Goal: Navigation & Orientation: Find specific page/section

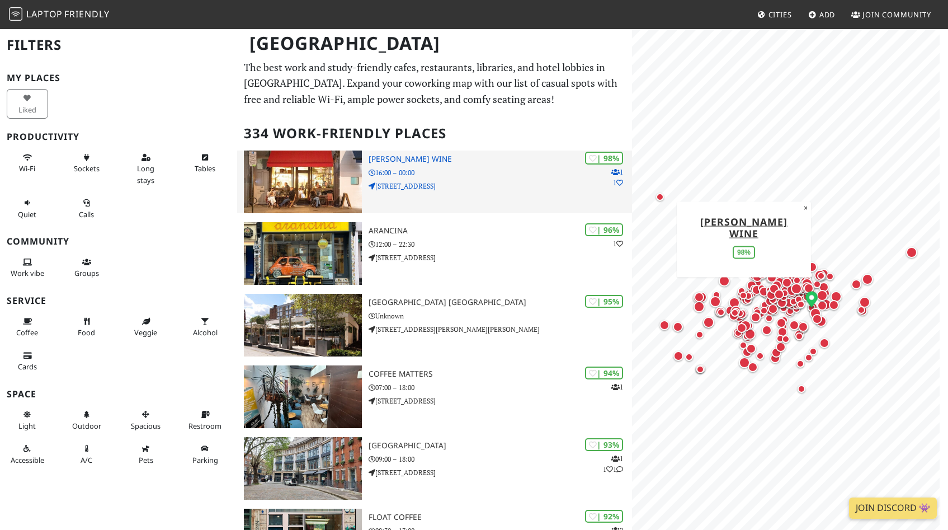
click at [480, 180] on div "| 98% 1 1 Franklin's Wine 16:00 – 00:00 305 Westbourne Grove" at bounding box center [500, 181] width 263 height 63
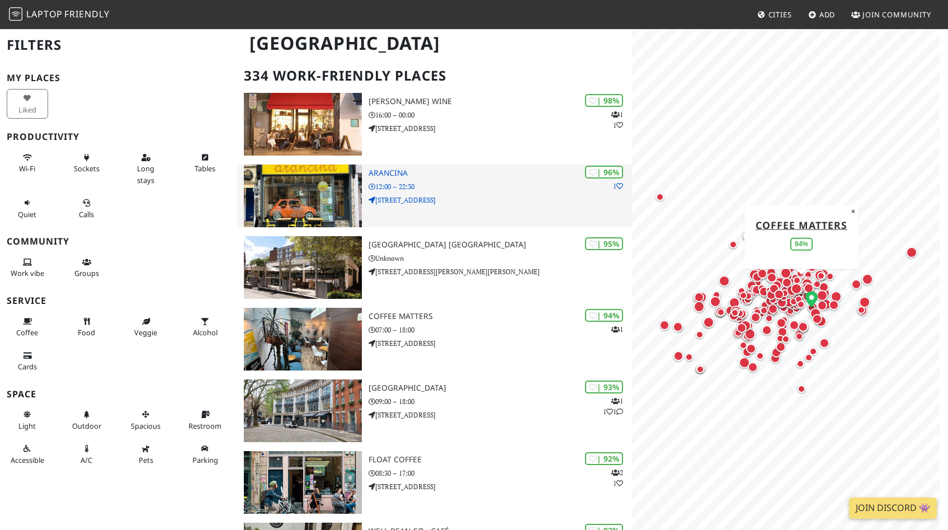
scroll to position [121, 0]
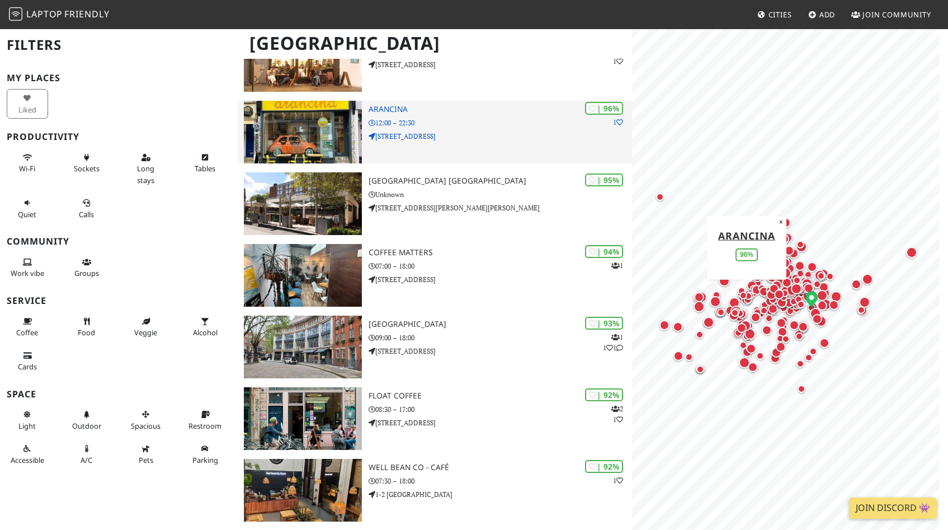
click at [395, 111] on h3 "Arancina" at bounding box center [500, 110] width 263 height 10
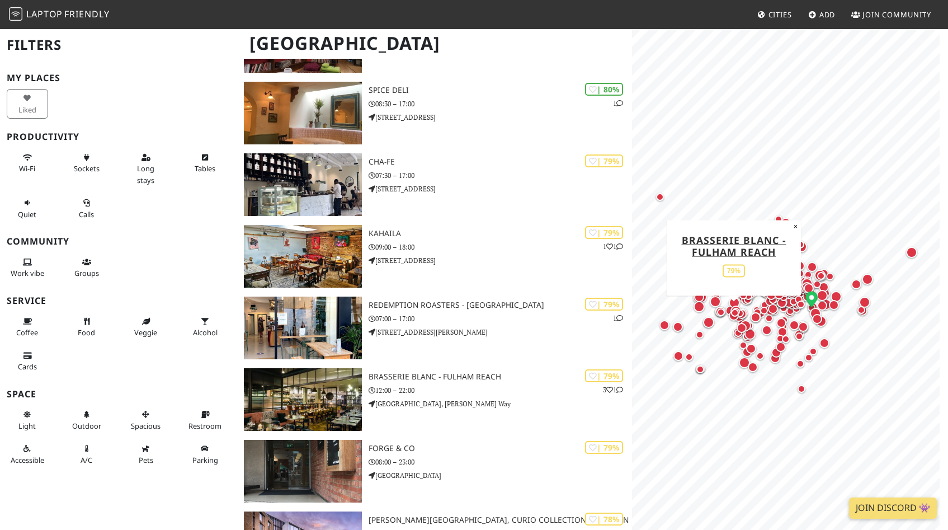
scroll to position [4271, 0]
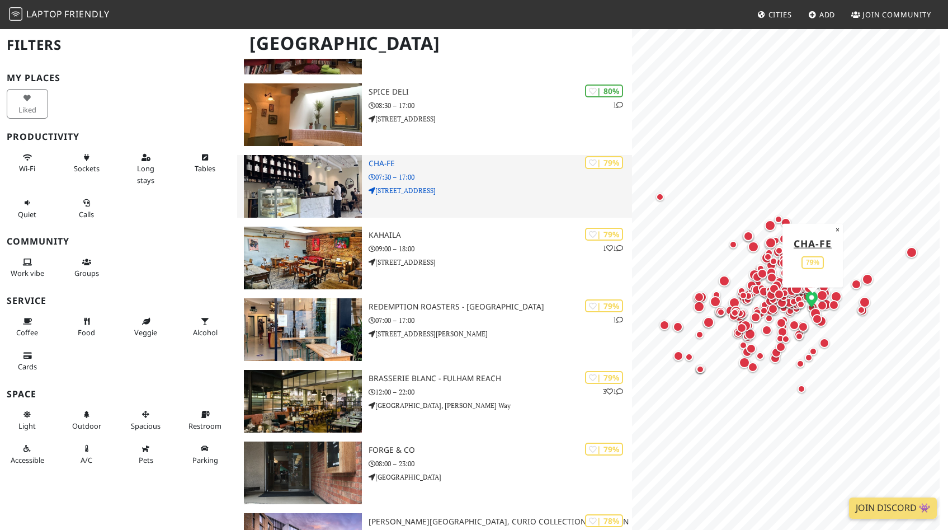
click at [447, 164] on h3 "Cha-Fe" at bounding box center [500, 164] width 263 height 10
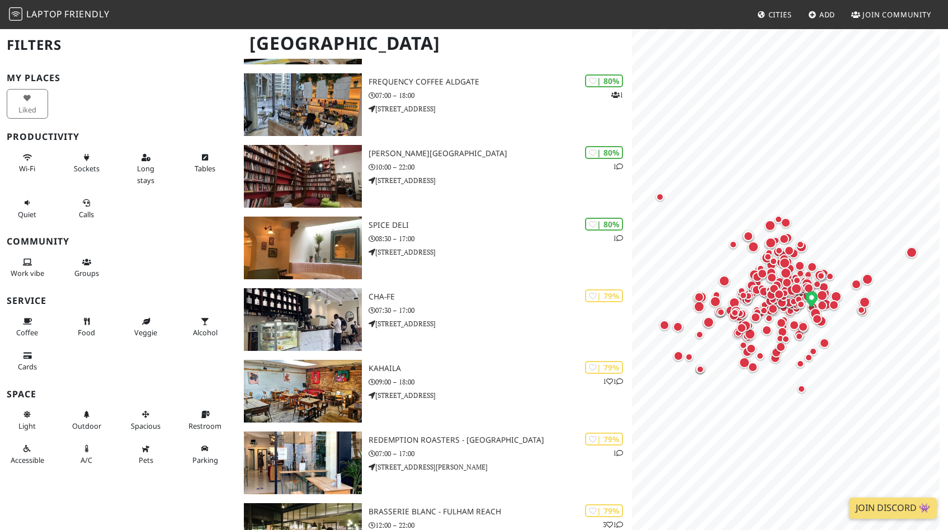
scroll to position [4126, 0]
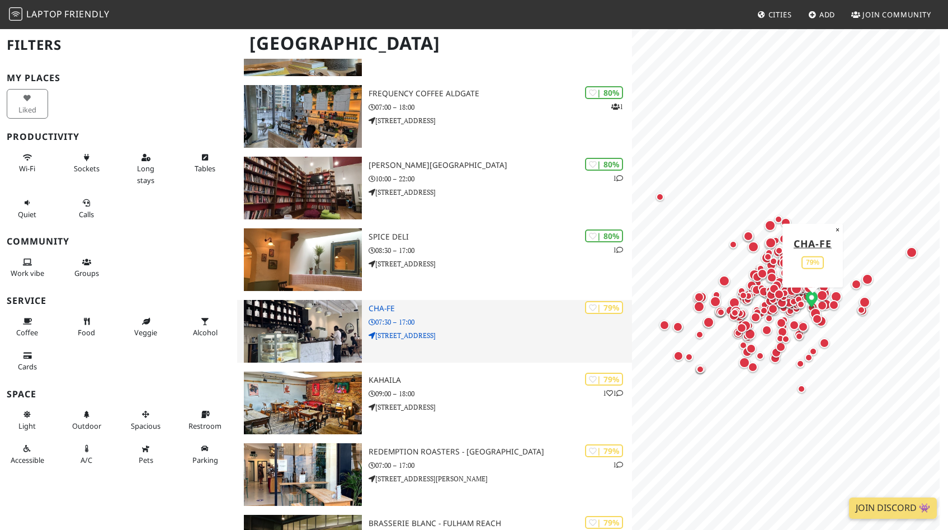
click at [570, 342] on div "| 79% Cha-Fe 07:30 – 17:00 4 Mulberry Walk" at bounding box center [500, 331] width 263 height 63
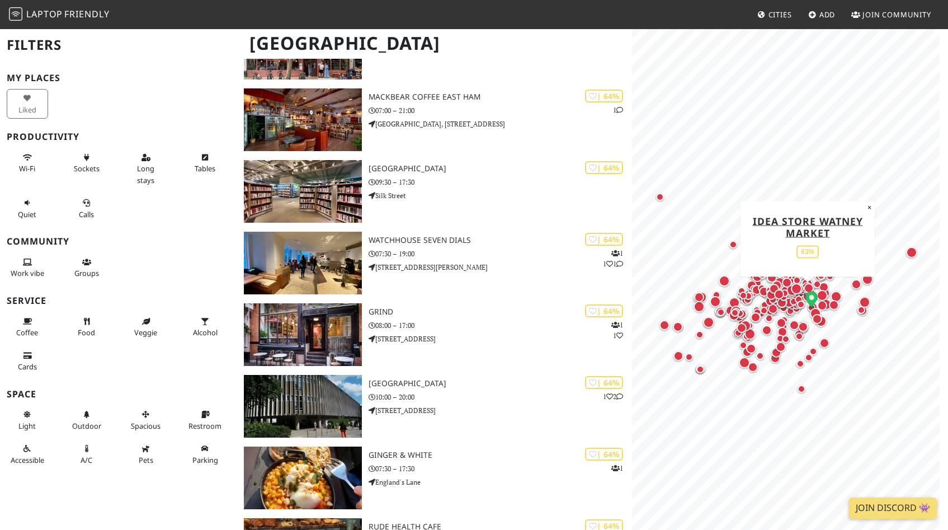
scroll to position [10651, 0]
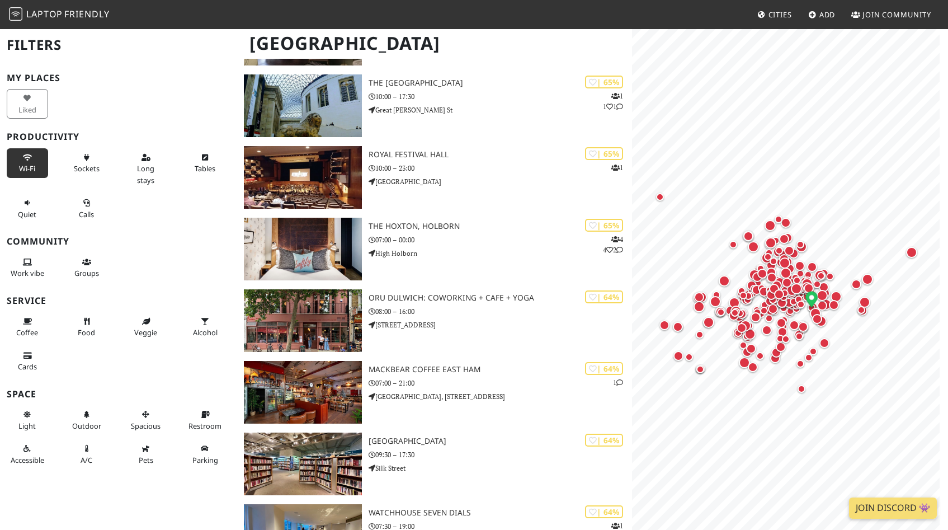
click at [32, 168] on span "Wi-Fi" at bounding box center [27, 168] width 16 height 10
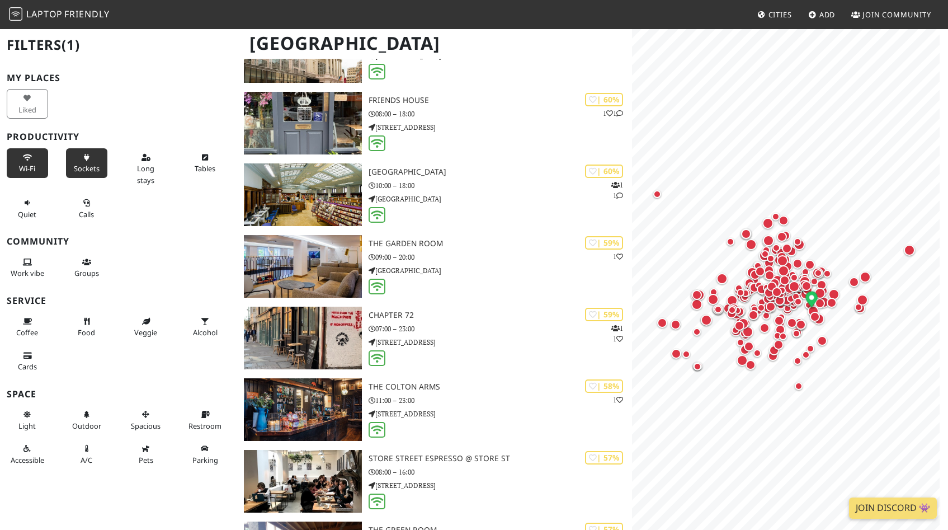
click at [95, 169] on span "Sockets" at bounding box center [87, 168] width 26 height 10
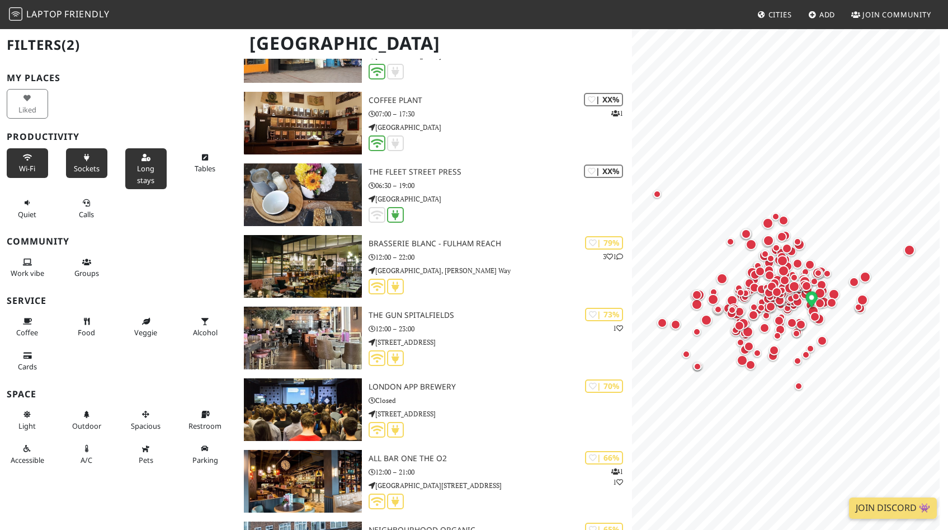
click at [137, 168] on span "Long stays" at bounding box center [145, 173] width 17 height 21
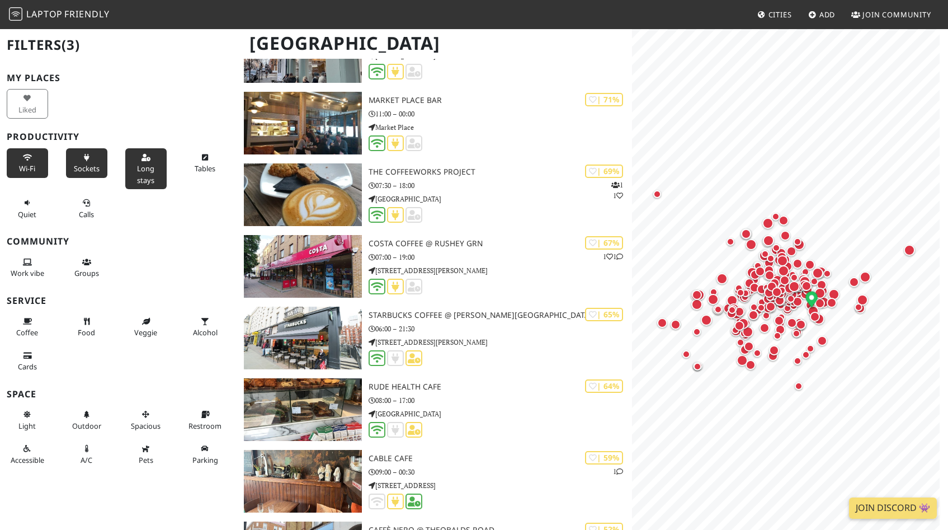
click at [192, 182] on div "Tables" at bounding box center [207, 168] width 59 height 45
click at [189, 174] on button "Tables" at bounding box center [205, 163] width 41 height 30
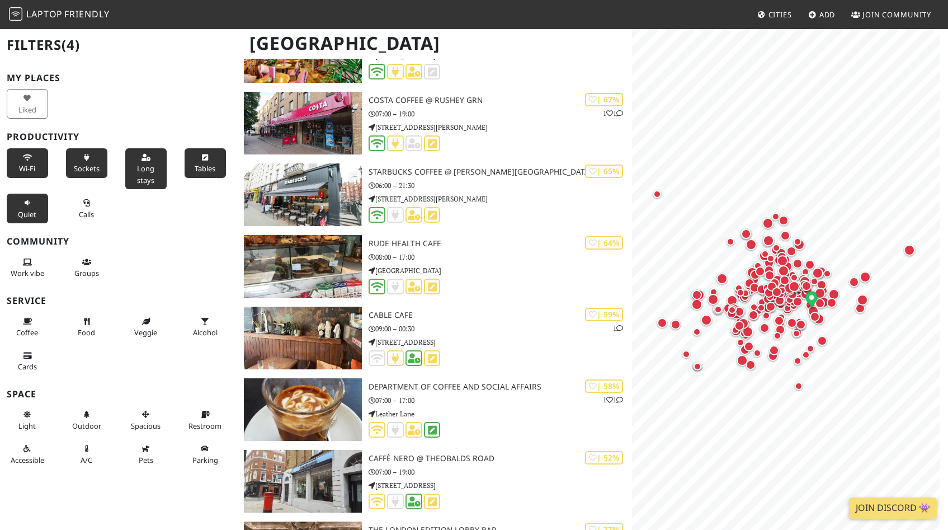
click at [29, 209] on span "Quiet" at bounding box center [27, 214] width 18 height 10
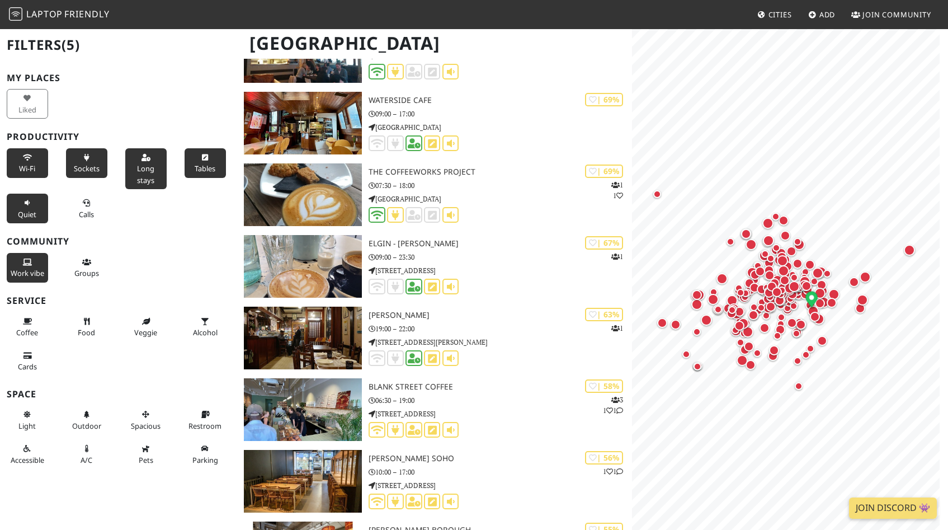
click at [23, 282] on button "Work vibe" at bounding box center [27, 268] width 41 height 30
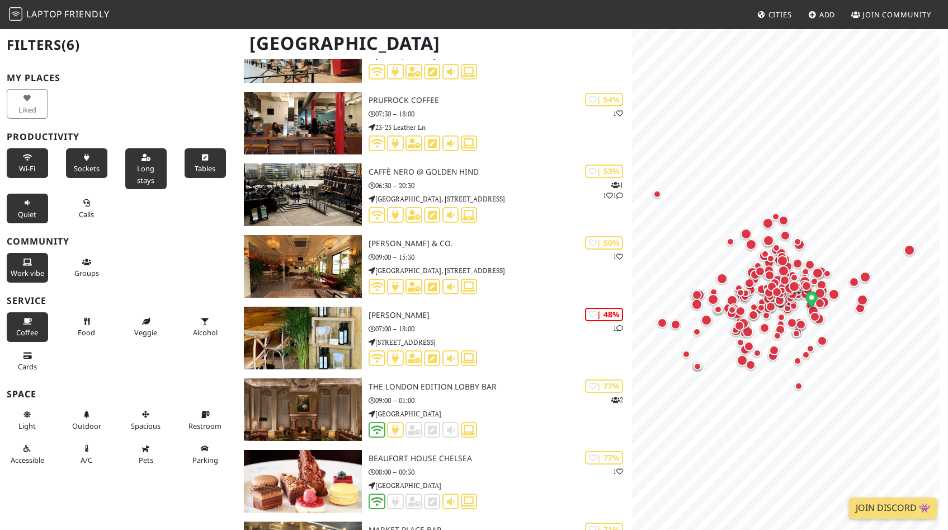
click at [32, 336] on button "Coffee" at bounding box center [27, 327] width 41 height 30
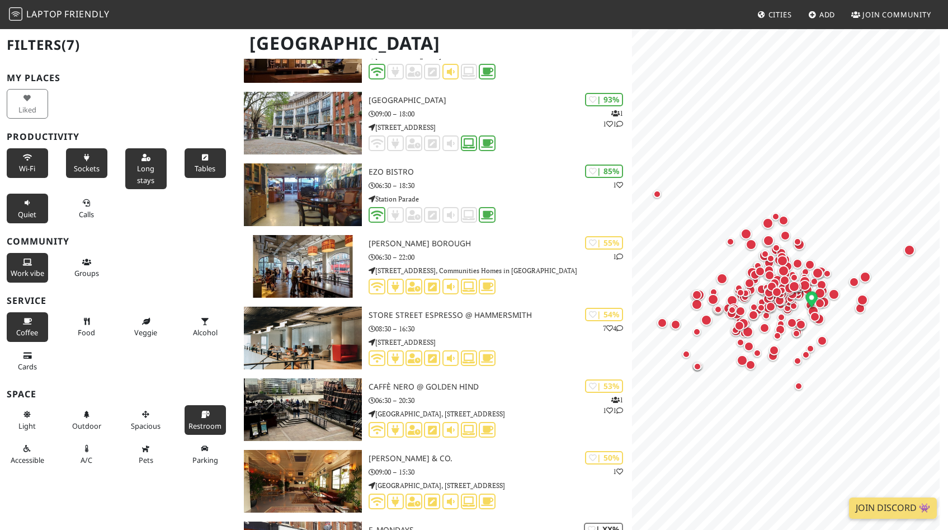
click at [201, 418] on icon at bounding box center [205, 414] width 9 height 7
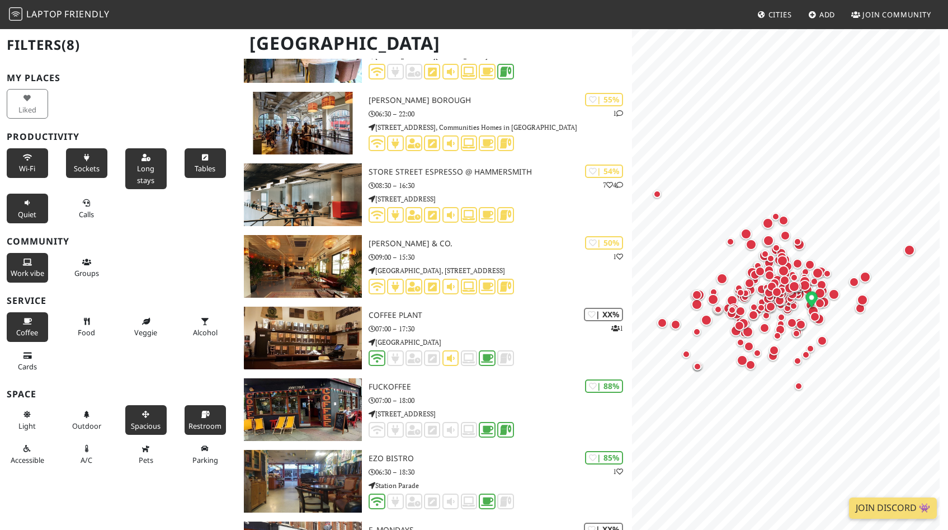
click at [150, 431] on button "Spacious" at bounding box center [145, 420] width 41 height 30
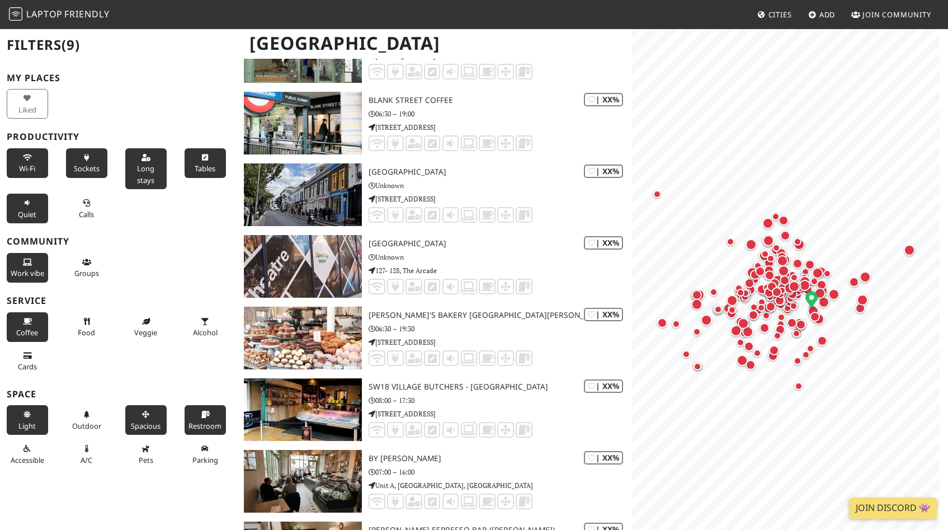
click at [23, 431] on button "Light" at bounding box center [27, 420] width 41 height 30
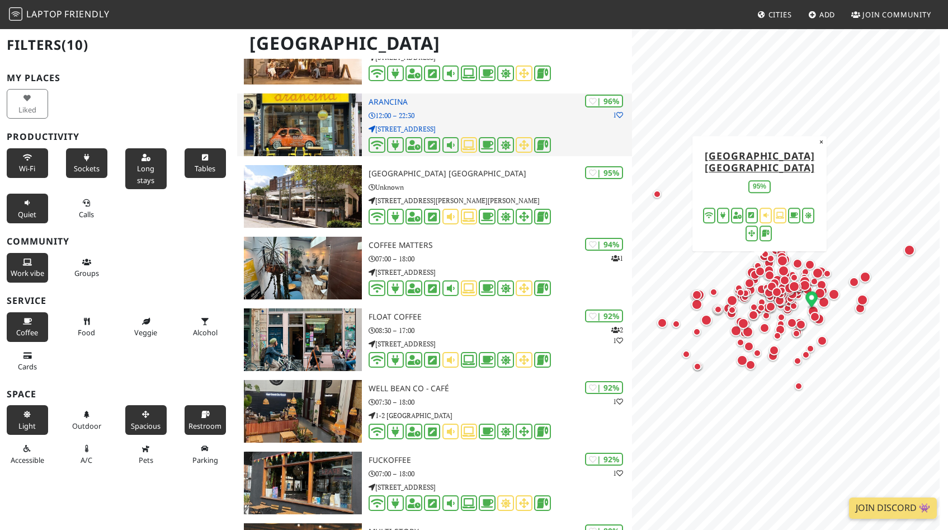
scroll to position [134, 0]
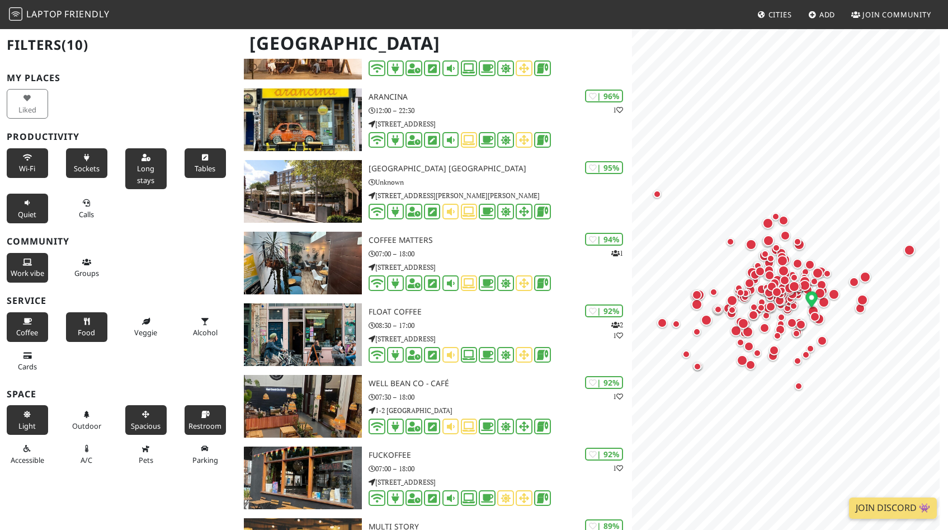
click at [99, 342] on button "Food" at bounding box center [86, 327] width 41 height 30
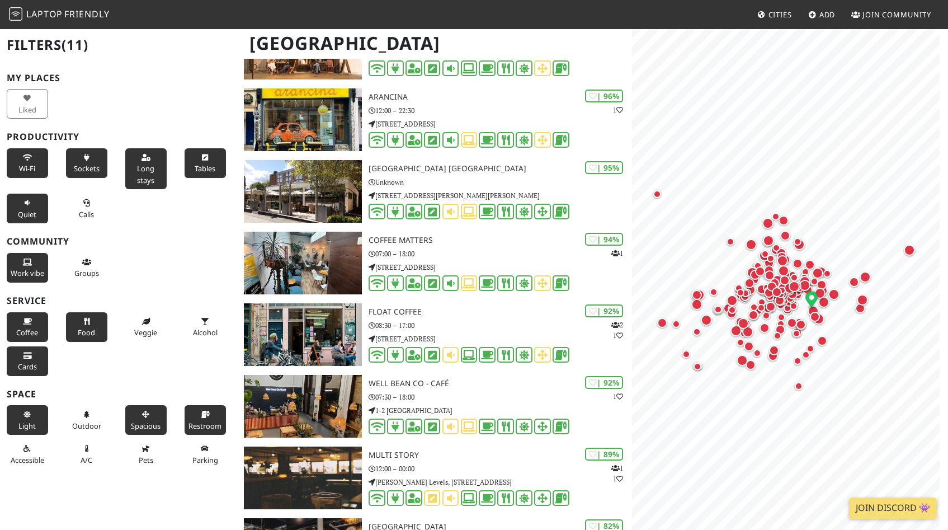
click at [42, 376] on button "Cards" at bounding box center [27, 361] width 41 height 30
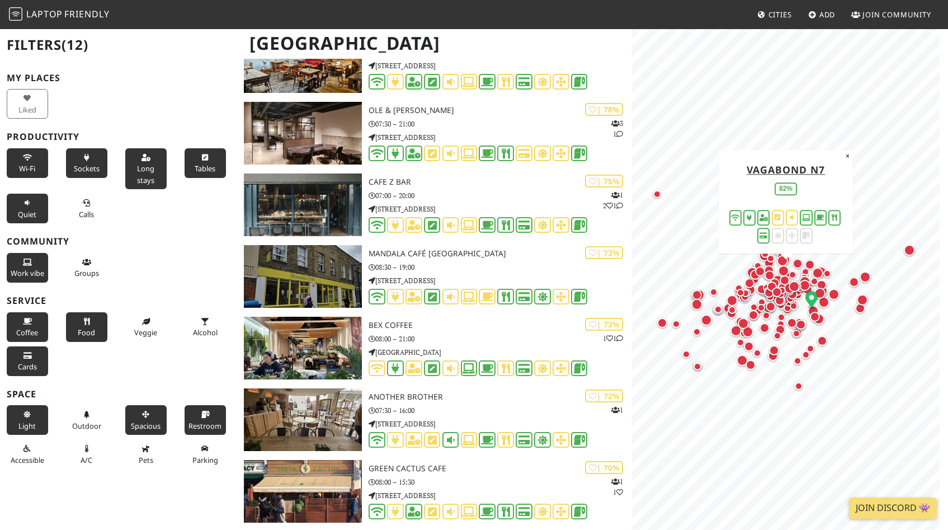
scroll to position [4541, 0]
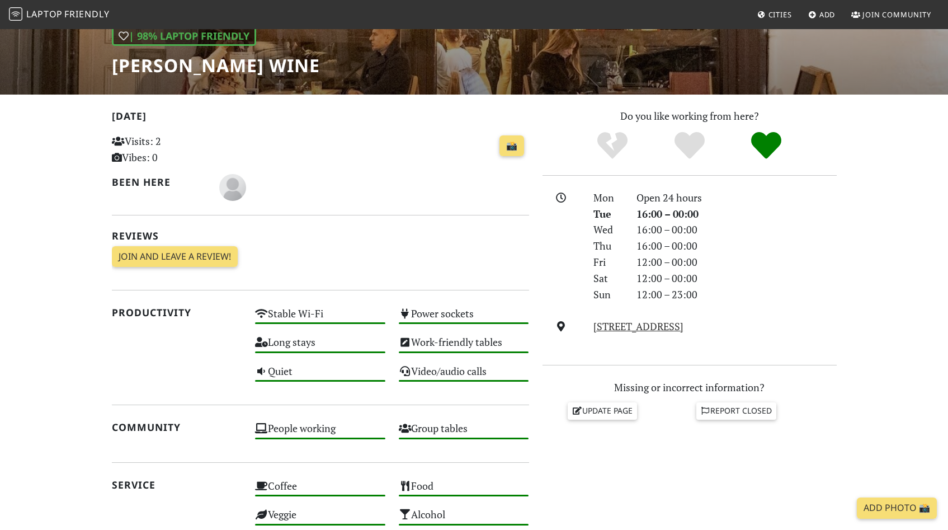
scroll to position [121, 0]
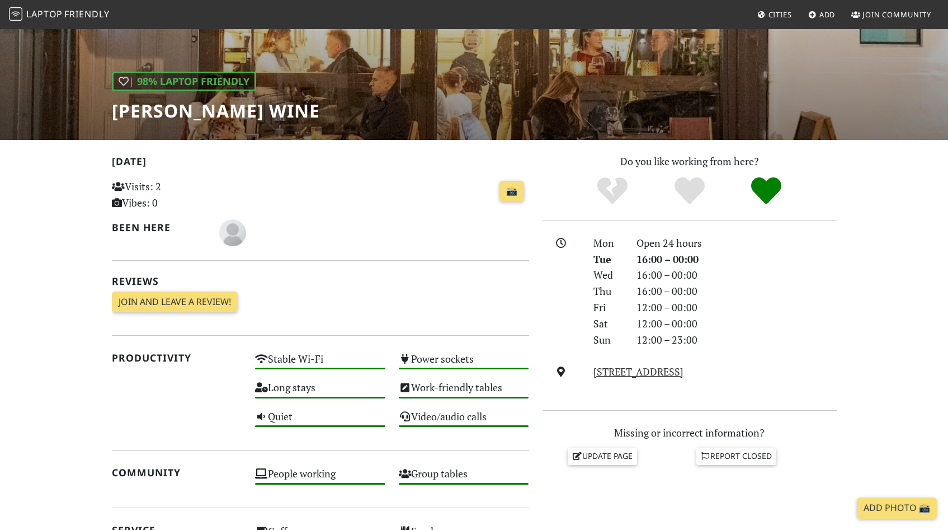
click at [248, 115] on h1 "Franklin's Wine" at bounding box center [216, 110] width 208 height 21
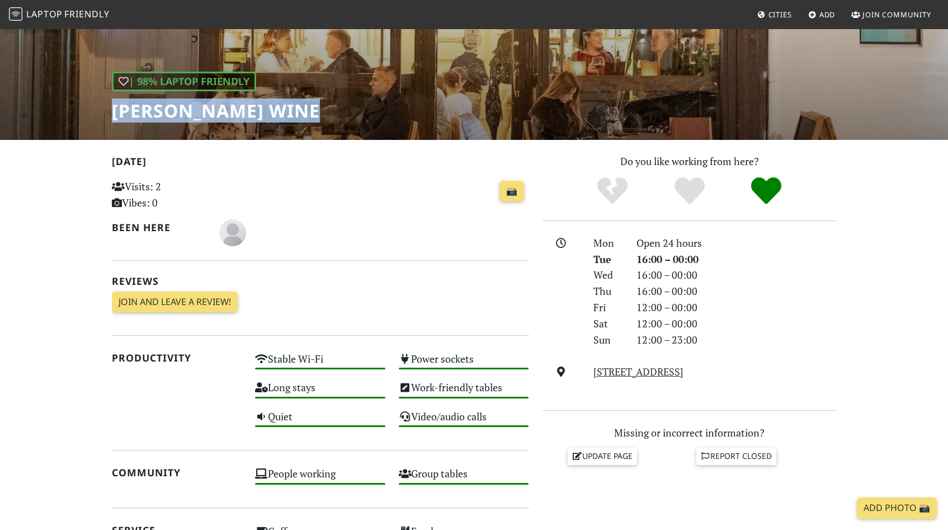
click at [248, 115] on h1 "Franklin's Wine" at bounding box center [216, 110] width 208 height 21
copy div "Franklin's Wine"
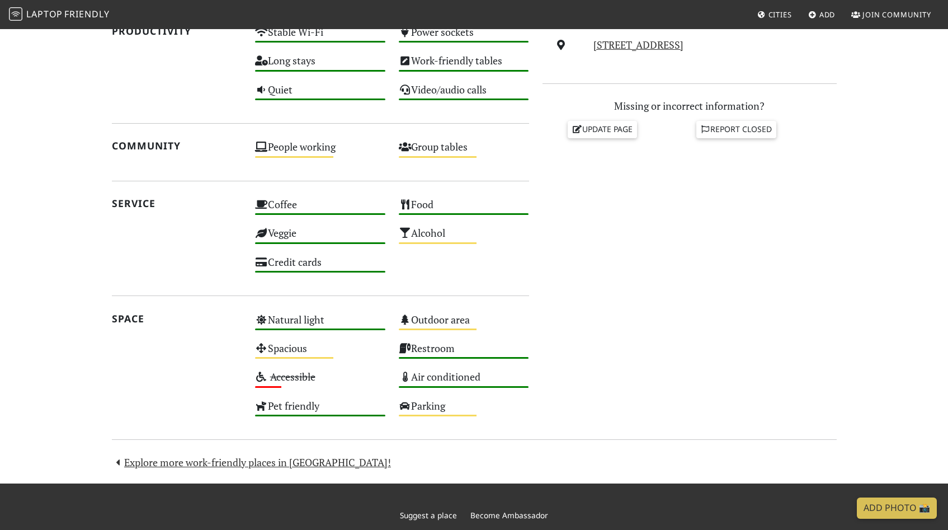
scroll to position [507, 0]
